Goal: Information Seeking & Learning: Learn about a topic

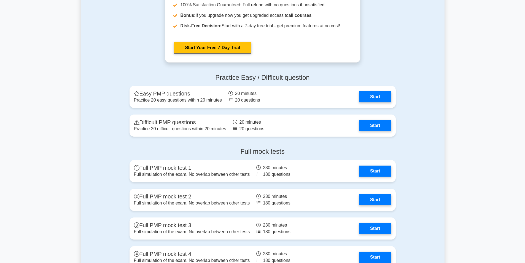
scroll to position [1434, 0]
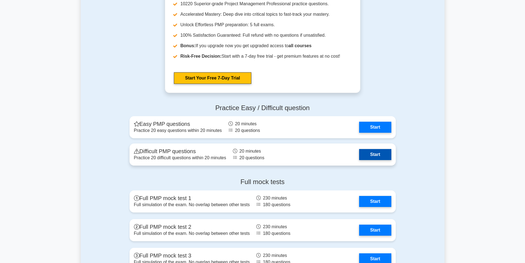
click at [380, 153] on link "Start" at bounding box center [375, 154] width 32 height 11
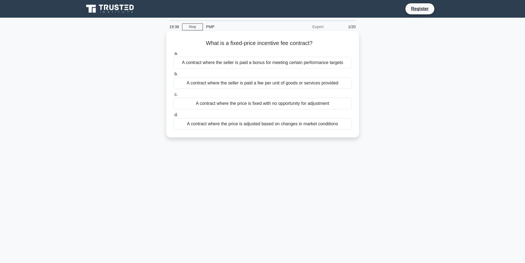
click at [282, 98] on div "A contract where the price is fixed with no opportunity for adjustment" at bounding box center [262, 104] width 179 height 12
click at [173, 96] on input "c. A contract where the price is fixed with no opportunity for adjustment" at bounding box center [173, 95] width 0 height 4
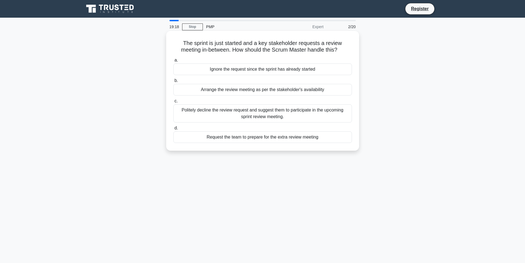
click at [280, 120] on div "Politely decline the review request and suggest them to participate in the upco…" at bounding box center [262, 113] width 179 height 18
click at [173, 103] on input "c. Politely decline the review request and suggest them to participate in the u…" at bounding box center [173, 101] width 0 height 4
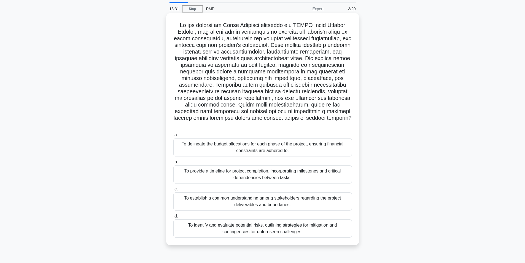
scroll to position [28, 0]
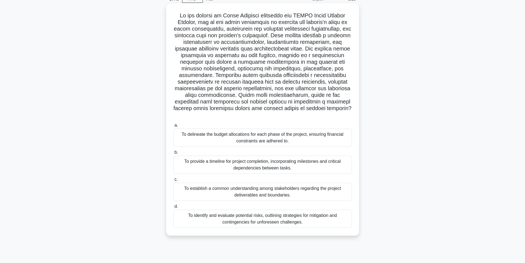
click at [285, 155] on div "To provide a timeline for project completion, incorporating milestones and crit…" at bounding box center [262, 164] width 179 height 18
click at [173, 154] on input "b. To provide a timeline for project completion, incorporating milestones and c…" at bounding box center [173, 153] width 0 height 4
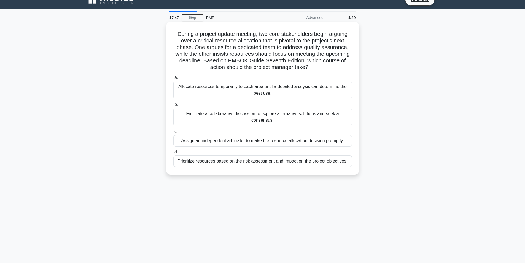
scroll to position [0, 0]
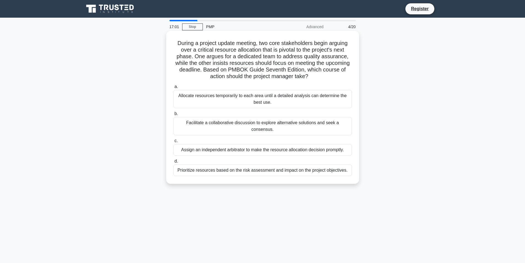
click at [285, 127] on div "Facilitate a collaborative discussion to explore alternative solutions and seek…" at bounding box center [262, 126] width 179 height 18
click at [173, 116] on input "b. Facilitate a collaborative discussion to explore alternative solutions and s…" at bounding box center [173, 114] width 0 height 4
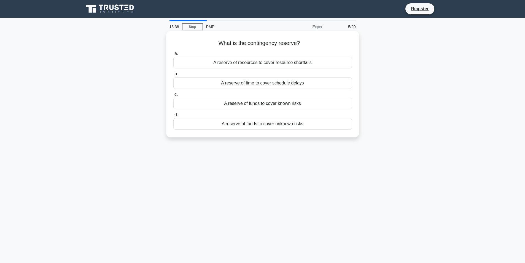
click at [286, 124] on div "A reserve of funds to cover unknown risks" at bounding box center [262, 124] width 179 height 12
click at [173, 117] on input "d. A reserve of funds to cover unknown risks" at bounding box center [173, 115] width 0 height 4
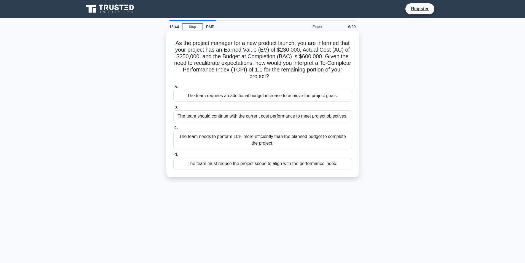
click at [334, 143] on div "The team needs to perform 10% more efficiently than the planned budget to compl…" at bounding box center [262, 140] width 179 height 18
click at [173, 129] on input "c. The team needs to perform 10% more efficiently than the planned budget to co…" at bounding box center [173, 128] width 0 height 4
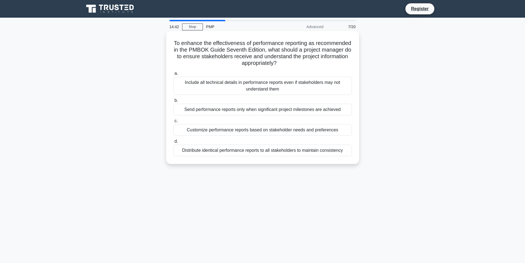
click at [265, 130] on div "Customize performance reports based on stakeholder needs and preferences" at bounding box center [262, 130] width 179 height 12
click at [173, 123] on input "c. Customize performance reports based on stakeholder needs and preferences" at bounding box center [173, 121] width 0 height 4
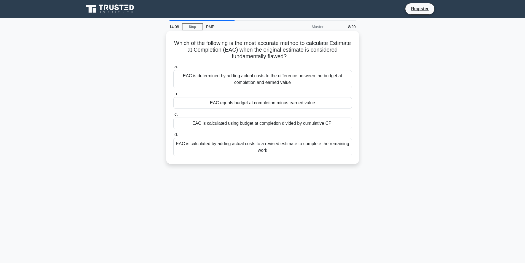
click at [291, 104] on div "EAC equals budget at completion minus earned value" at bounding box center [262, 103] width 179 height 12
click at [173, 96] on input "b. EAC equals budget at completion minus earned value" at bounding box center [173, 94] width 0 height 4
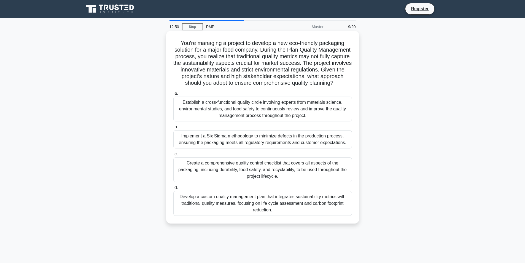
click at [303, 210] on div "Develop a custom quality management plan that integrates sustainability metrics…" at bounding box center [262, 203] width 179 height 25
click at [173, 189] on input "d. Develop a custom quality management plan that integrates sustainability metr…" at bounding box center [173, 188] width 0 height 4
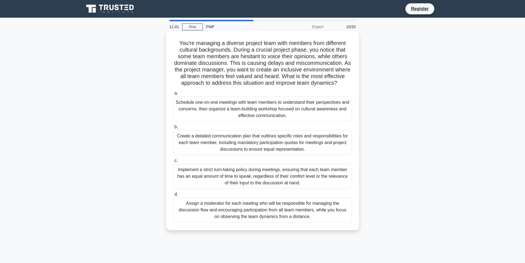
click at [277, 117] on div "Schedule one-on-one meetings with team members to understand their perspectives…" at bounding box center [262, 108] width 179 height 25
click at [173, 95] on input "a. Schedule one-on-one meetings with team members to understand their perspecti…" at bounding box center [173, 94] width 0 height 4
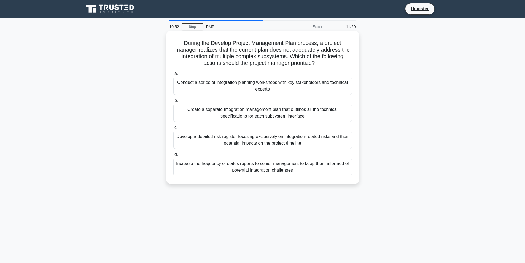
drag, startPoint x: 313, startPoint y: 96, endPoint x: 293, endPoint y: 157, distance: 64.2
drag, startPoint x: 293, startPoint y: 157, endPoint x: 271, endPoint y: 154, distance: 22.4
click at [271, 154] on label "d. Increase the frequency of status reports to senior management to keep them i…" at bounding box center [262, 163] width 179 height 25
click at [173, 154] on input "d. Increase the frequency of status reports to senior management to keep them i…" at bounding box center [173, 155] width 0 height 4
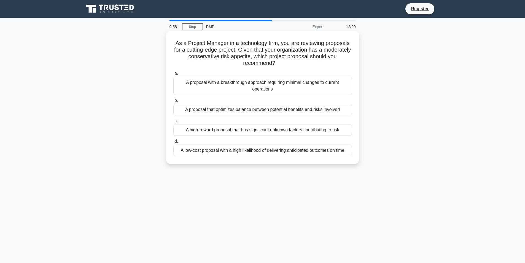
click at [288, 114] on div "A proposal that optimizes balance between potential benefits and risks involved" at bounding box center [262, 110] width 179 height 12
click at [173, 102] on input "b. A proposal that optimizes balance between potential benefits and risks invol…" at bounding box center [173, 101] width 0 height 4
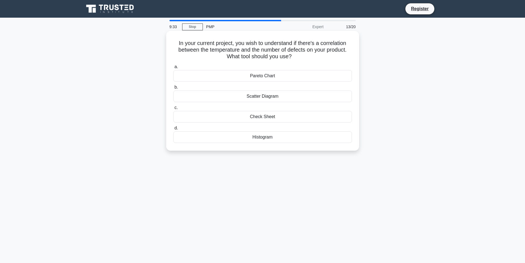
click at [285, 94] on div "Scatter Diagram" at bounding box center [262, 96] width 179 height 12
click at [173, 89] on input "b. Scatter Diagram" at bounding box center [173, 87] width 0 height 4
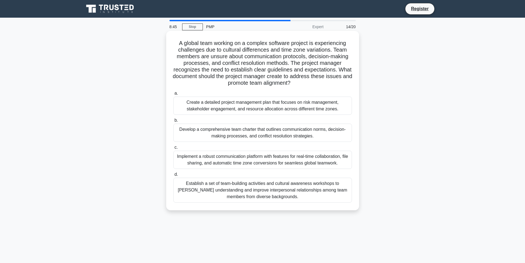
click at [306, 197] on div "Establish a set of team-building activities and cultural awareness workshops to…" at bounding box center [262, 190] width 179 height 25
click at [173, 176] on input "d. Establish a set of team-building activities and cultural awareness workshops…" at bounding box center [173, 175] width 0 height 4
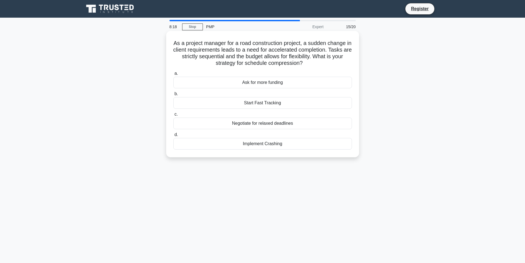
click at [289, 104] on div "Start Fast Tracking" at bounding box center [262, 103] width 179 height 12
click at [173, 96] on input "b. Start Fast Tracking" at bounding box center [173, 94] width 0 height 4
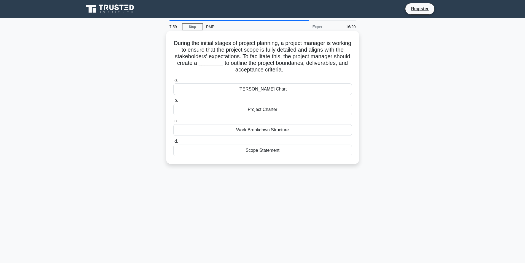
click at [308, 112] on div "Project Charter" at bounding box center [262, 110] width 179 height 12
click at [173, 102] on input "b. Project Charter" at bounding box center [173, 101] width 0 height 4
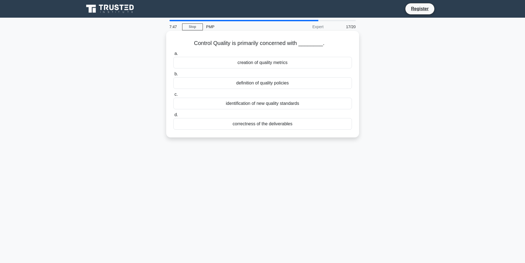
click at [272, 127] on div "correctness of the deliverables" at bounding box center [262, 124] width 179 height 12
click at [173, 117] on input "d. correctness of the deliverables" at bounding box center [173, 115] width 0 height 4
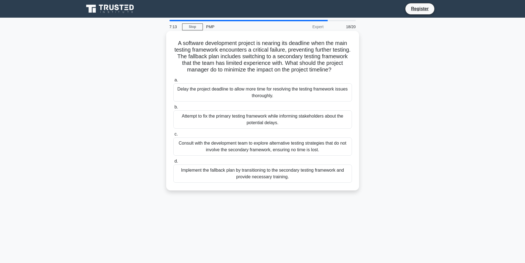
click at [317, 175] on div "Implement the fallback plan by transitioning to the secondary testing framework…" at bounding box center [262, 173] width 179 height 18
click at [173, 163] on input "d. Implement the fallback plan by transitioning to the secondary testing framew…" at bounding box center [173, 161] width 0 height 4
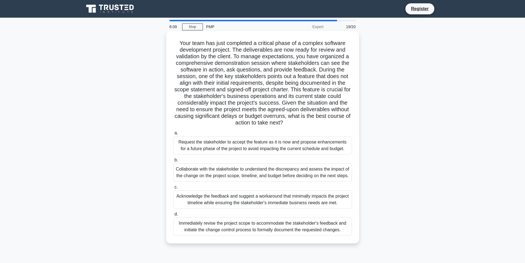
scroll to position [28, 0]
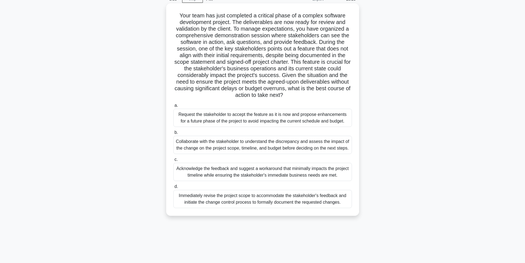
click at [275, 205] on div "Immediately revise the project scope to accommodate the stakeholder's feedback …" at bounding box center [262, 199] width 179 height 18
click at [173, 188] on input "d. Immediately revise the project scope to accommodate the stakeholder's feedba…" at bounding box center [173, 187] width 0 height 4
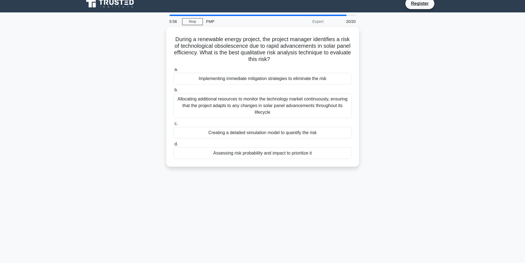
scroll to position [0, 0]
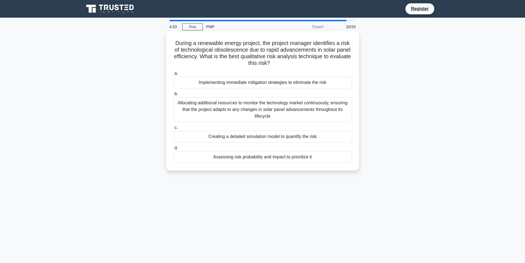
click at [269, 114] on div "Allocating additional resources to monitor the technology market continuously, …" at bounding box center [262, 109] width 179 height 25
click at [173, 96] on input "b. Allocating additional resources to monitor the technology market continuousl…" at bounding box center [173, 94] width 0 height 4
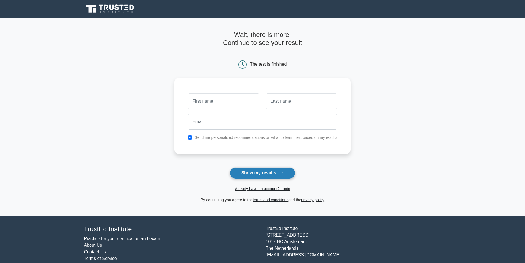
click at [263, 173] on button "Show my results" at bounding box center [262, 173] width 65 height 12
click at [223, 105] on input "text" at bounding box center [223, 100] width 71 height 16
type input "gf"
click at [281, 102] on input "text" at bounding box center [301, 100] width 71 height 16
type input "ghk"
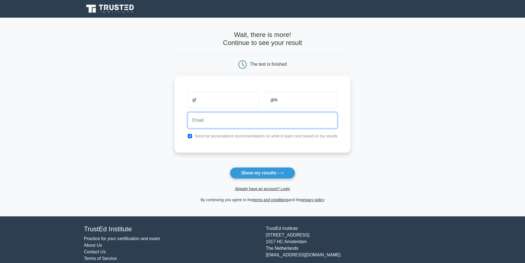
click at [242, 119] on input "email" at bounding box center [263, 120] width 150 height 16
type input "gjk,jk"
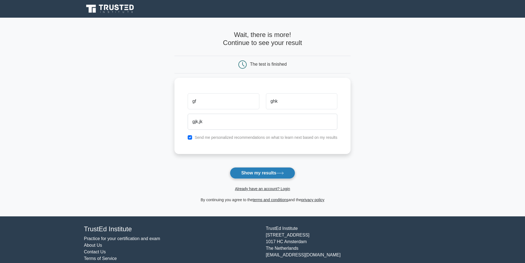
click at [238, 177] on button "Show my results" at bounding box center [262, 173] width 65 height 12
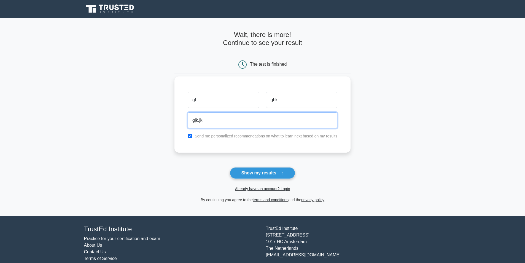
drag, startPoint x: 220, startPoint y: 124, endPoint x: 187, endPoint y: 124, distance: 33.4
click at [187, 124] on div "gjk,jk" at bounding box center [262, 120] width 156 height 20
click at [189, 136] on input "checkbox" at bounding box center [190, 136] width 4 height 4
checkbox input "false"
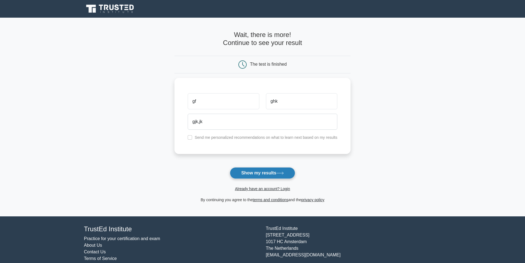
click at [257, 173] on button "Show my results" at bounding box center [262, 173] width 65 height 12
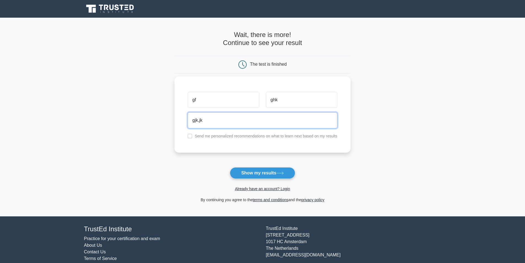
click at [210, 121] on input "gjk,jk" at bounding box center [263, 120] width 150 height 16
type input "[EMAIL_ADDRESS][DOMAIN_NAME]"
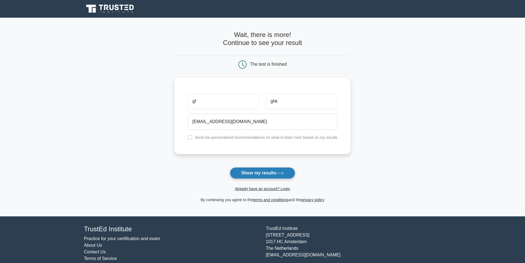
click at [254, 173] on button "Show my results" at bounding box center [262, 173] width 65 height 12
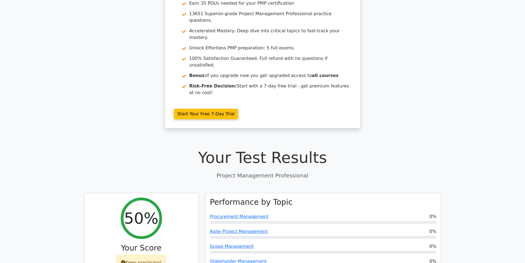
scroll to position [55, 0]
